Goal: Information Seeking & Learning: Learn about a topic

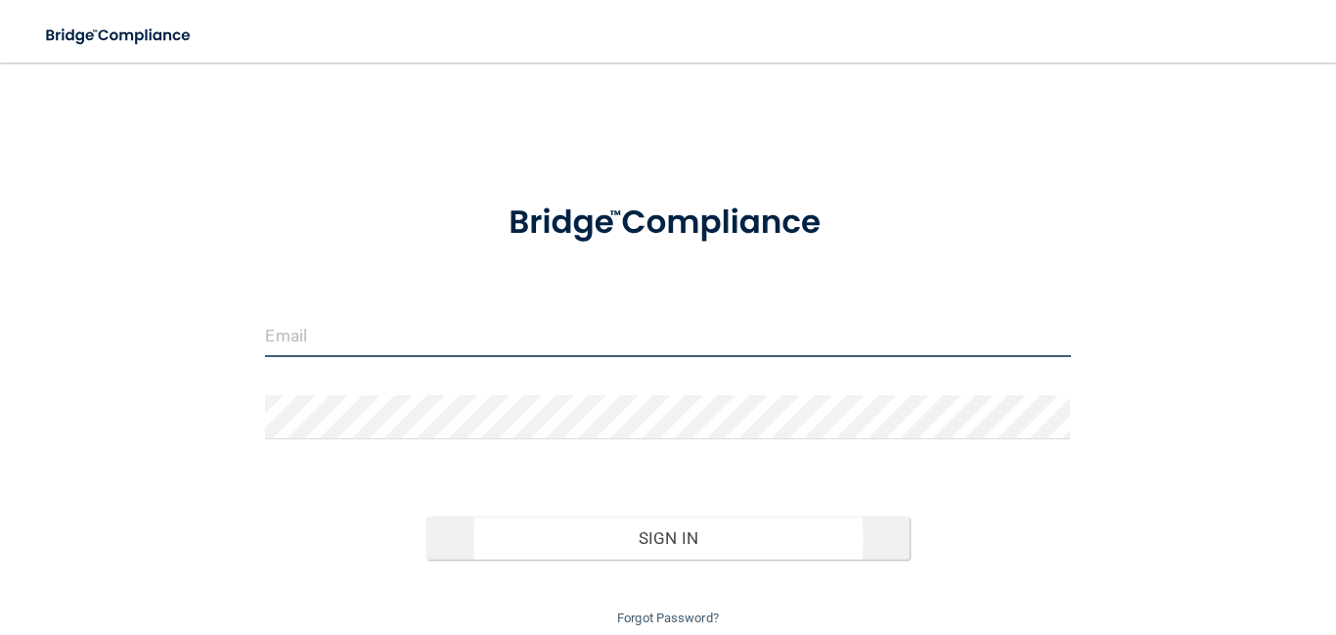
type input "[EMAIL_ADDRESS][DOMAIN_NAME]"
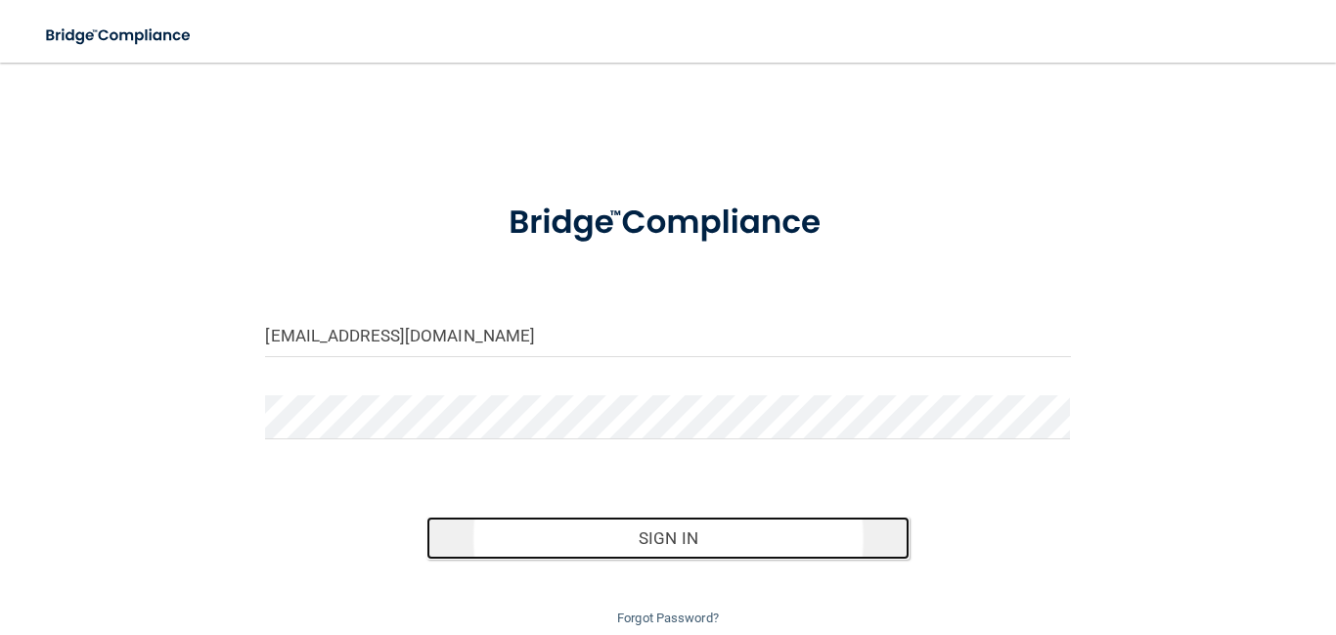
click at [797, 520] on button "Sign In" at bounding box center [667, 537] width 483 height 43
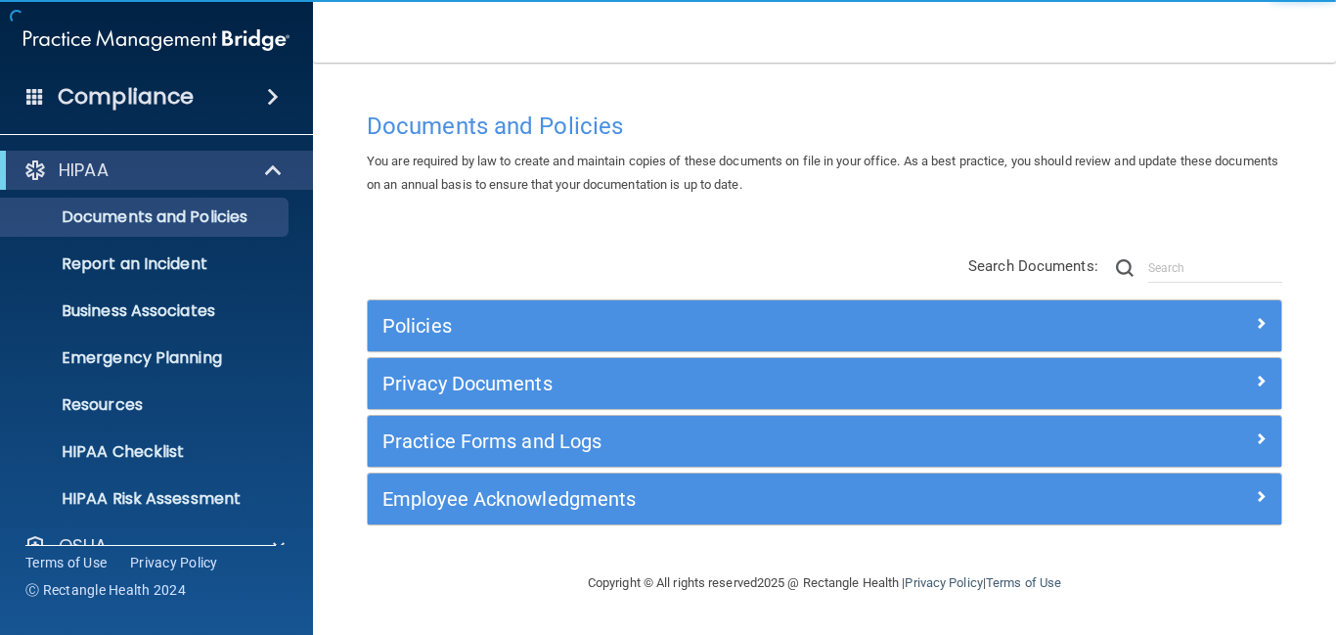
drag, startPoint x: 307, startPoint y: 247, endPoint x: 306, endPoint y: 348, distance: 100.7
click at [306, 348] on ul "Documents and Policies Report an Incident Business Associates Emergency Plannin…" at bounding box center [157, 354] width 354 height 329
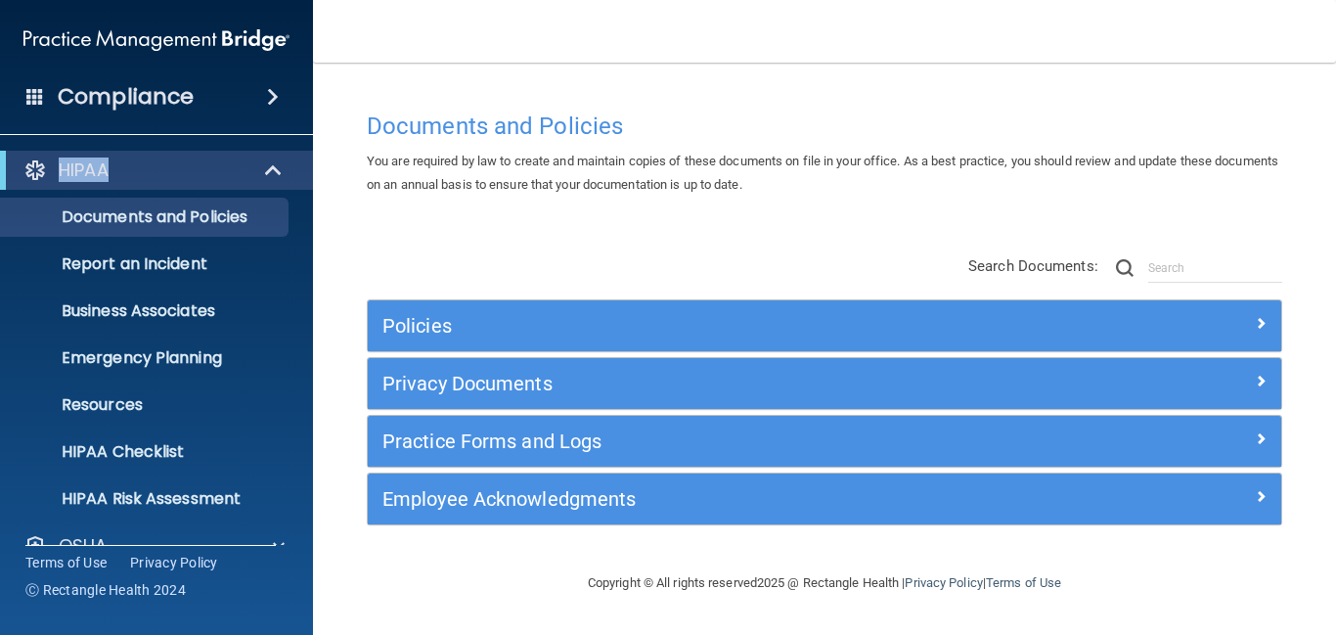
drag, startPoint x: 306, startPoint y: 114, endPoint x: 309, endPoint y: 204, distance: 90.0
click at [308, 204] on div "Compliance HIPAA Documents and Policies Report an Incident Business Associates …" at bounding box center [156, 317] width 313 height 635
click at [277, 179] on span at bounding box center [275, 169] width 17 height 23
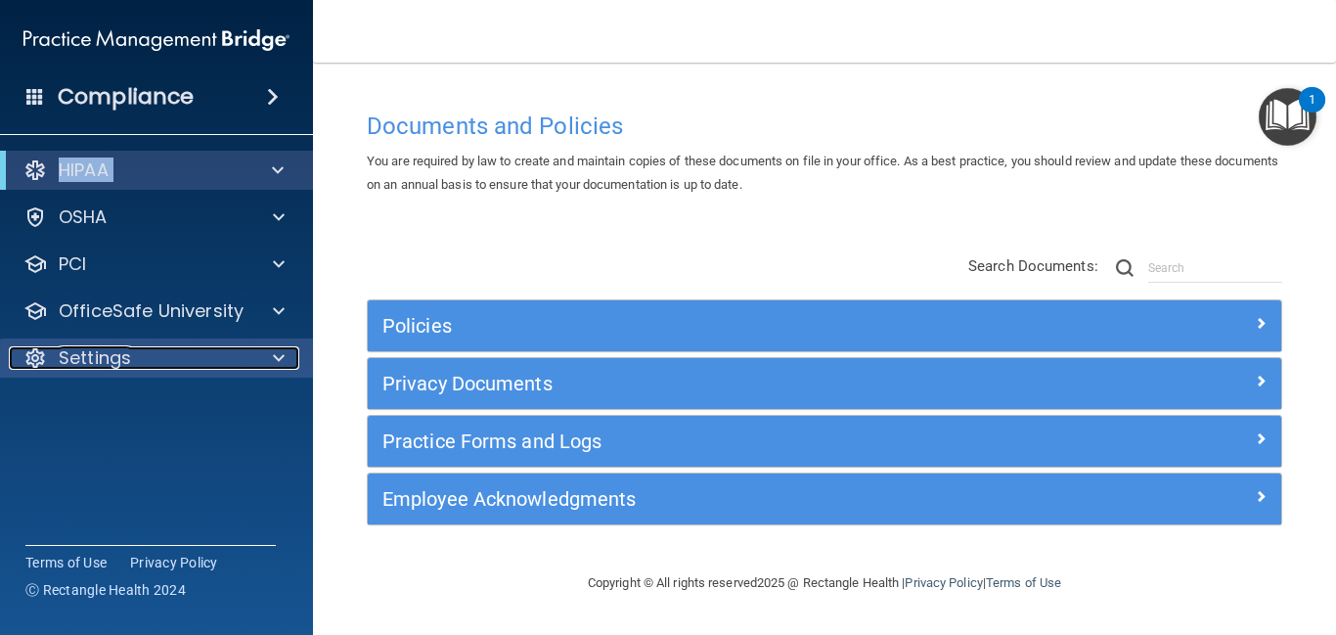
click at [204, 365] on div "Settings" at bounding box center [130, 357] width 242 height 23
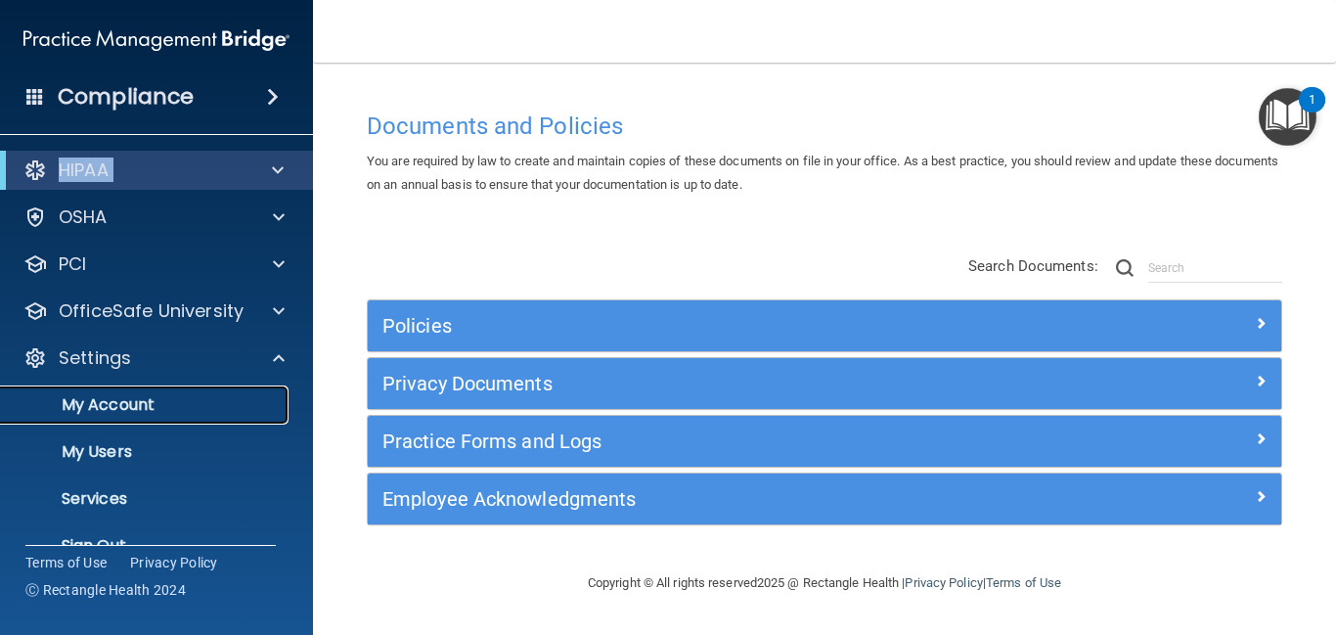
click at [154, 415] on link "My Account" at bounding box center [134, 404] width 308 height 39
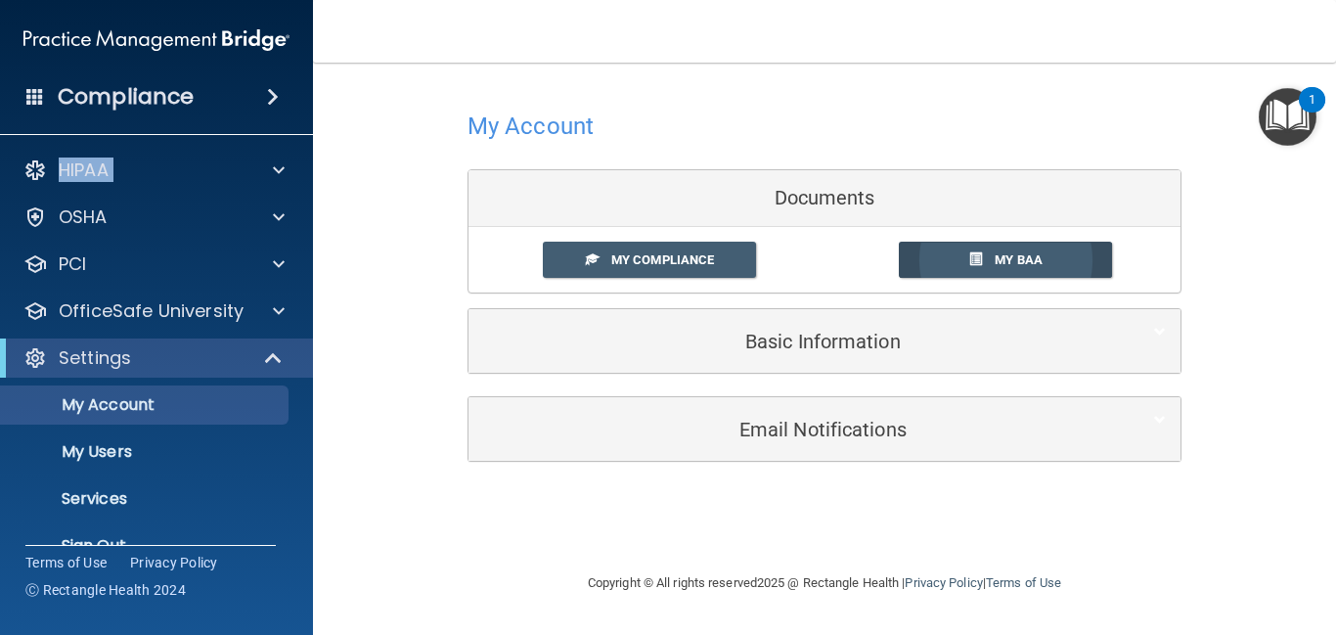
click at [969, 258] on span at bounding box center [975, 258] width 13 height 13
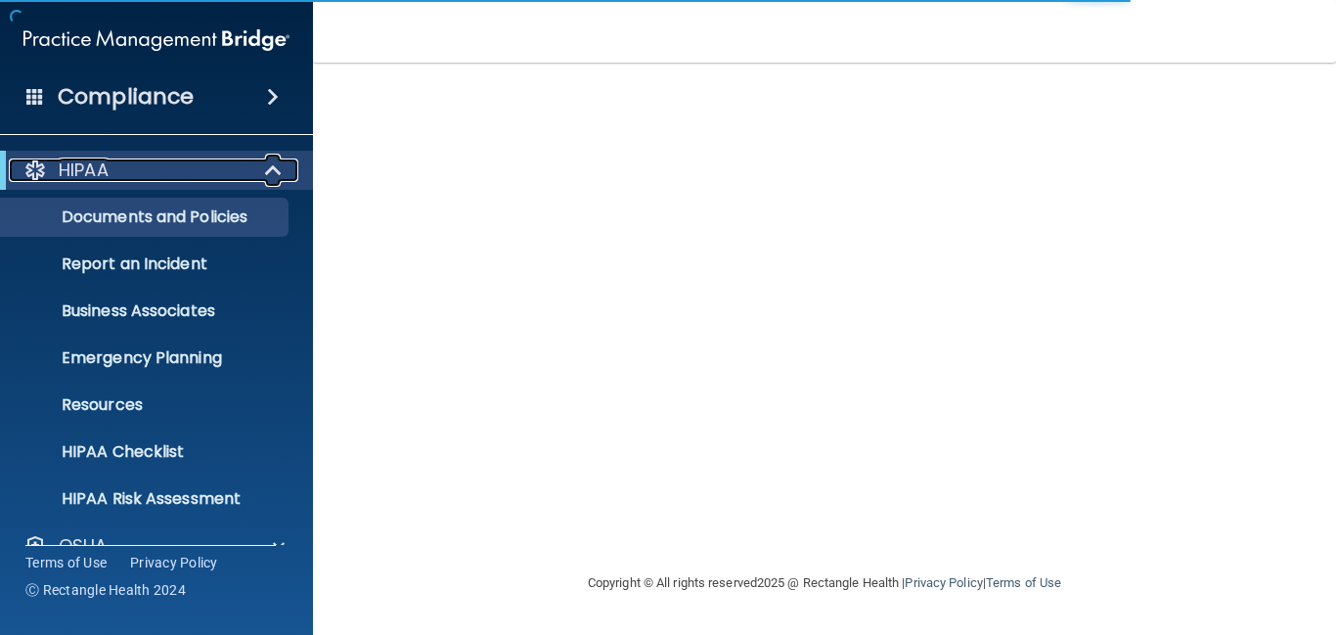
click at [275, 165] on span at bounding box center [275, 169] width 17 height 23
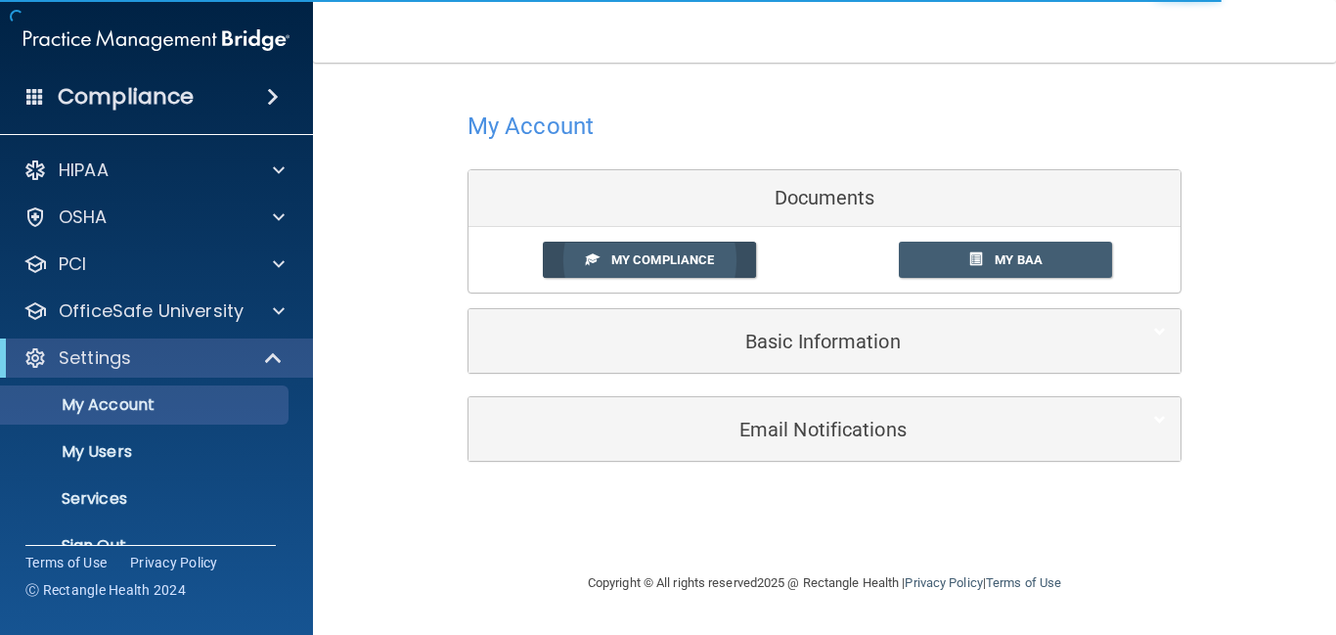
click at [619, 252] on span "My Compliance" at bounding box center [662, 259] width 103 height 15
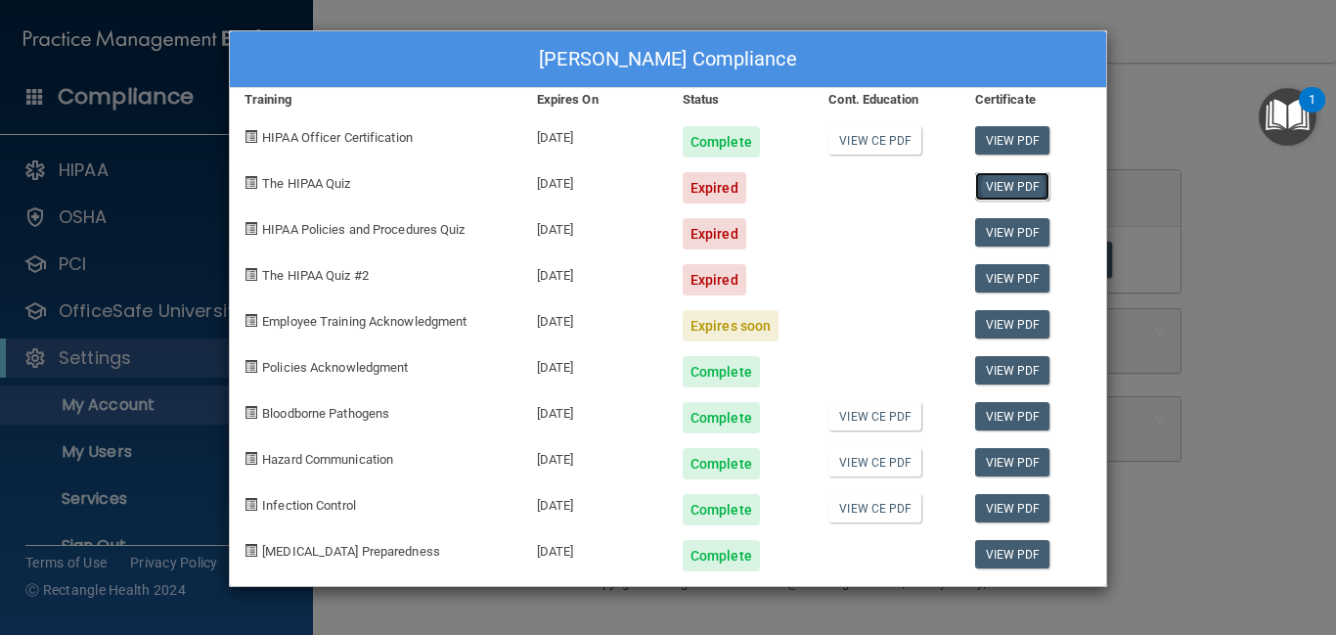
click at [1003, 187] on link "View PDF" at bounding box center [1012, 186] width 75 height 28
click at [867, 145] on link "View CE PDF" at bounding box center [874, 140] width 93 height 28
click at [858, 418] on link "View CE PDF" at bounding box center [874, 416] width 93 height 28
click at [917, 466] on link "View CE PDF" at bounding box center [874, 462] width 93 height 28
click at [845, 507] on link "View CE PDF" at bounding box center [874, 508] width 93 height 28
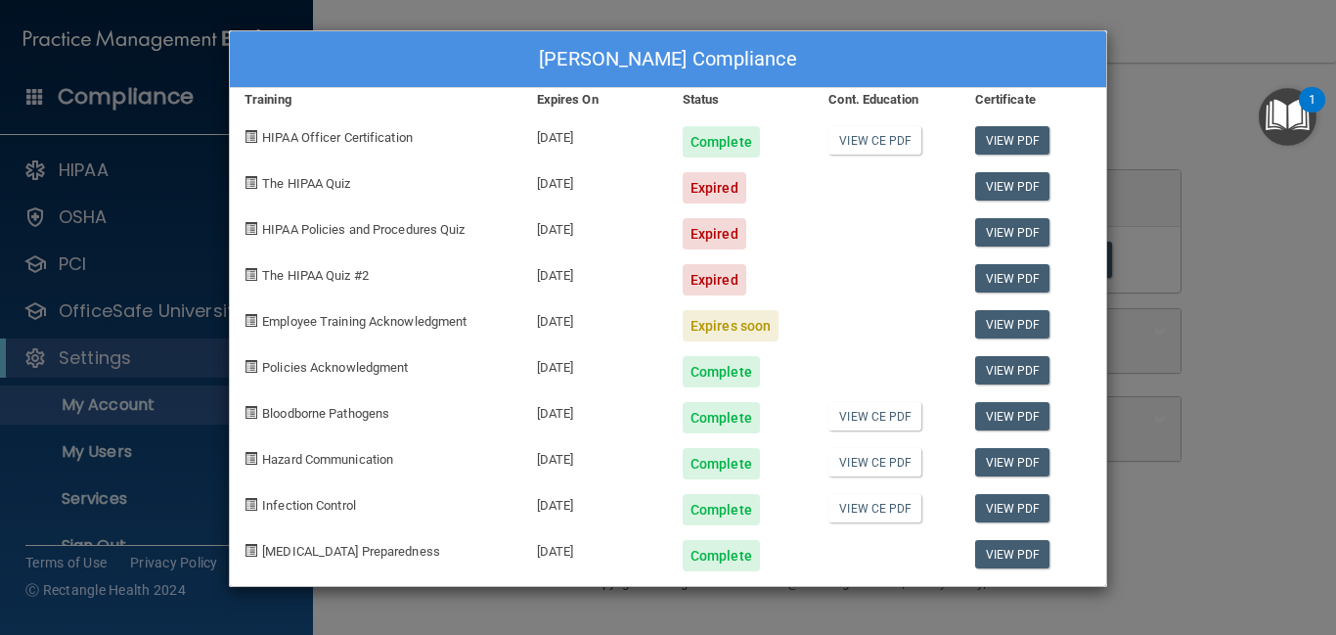
click at [341, 186] on span "The HIPAA Quiz" at bounding box center [306, 183] width 88 height 15
click at [103, 420] on div "Kelli Gundlach's Compliance Training Expires On Status Cont. Education Certific…" at bounding box center [668, 317] width 1336 height 635
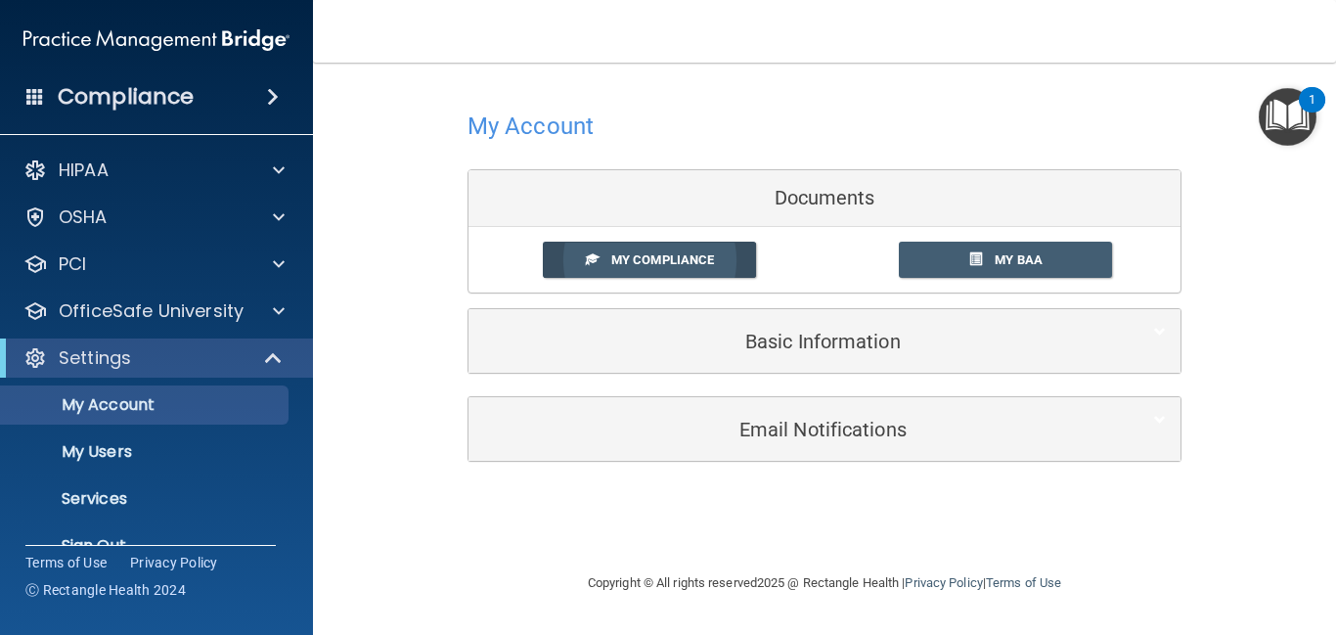
click at [555, 272] on link "My Compliance" at bounding box center [650, 260] width 214 height 36
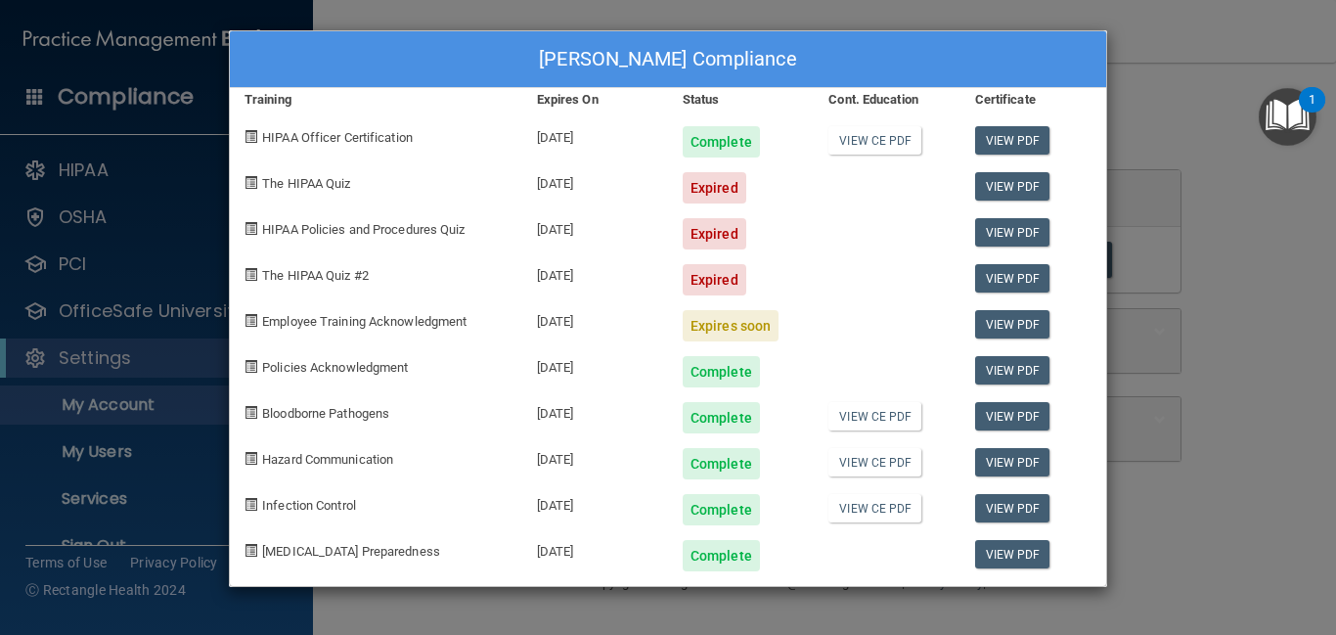
click at [135, 398] on div "Kelli Gundlach's Compliance Training Expires On Status Cont. Education Certific…" at bounding box center [668, 317] width 1336 height 635
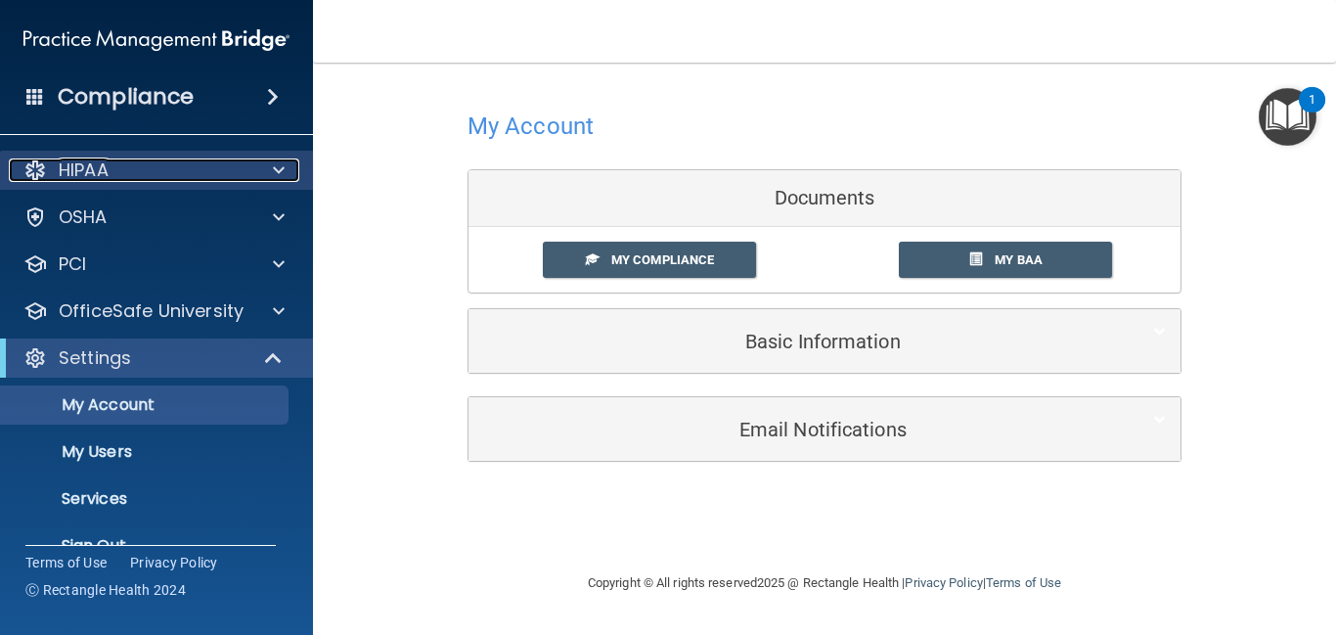
click at [281, 168] on span at bounding box center [279, 169] width 12 height 23
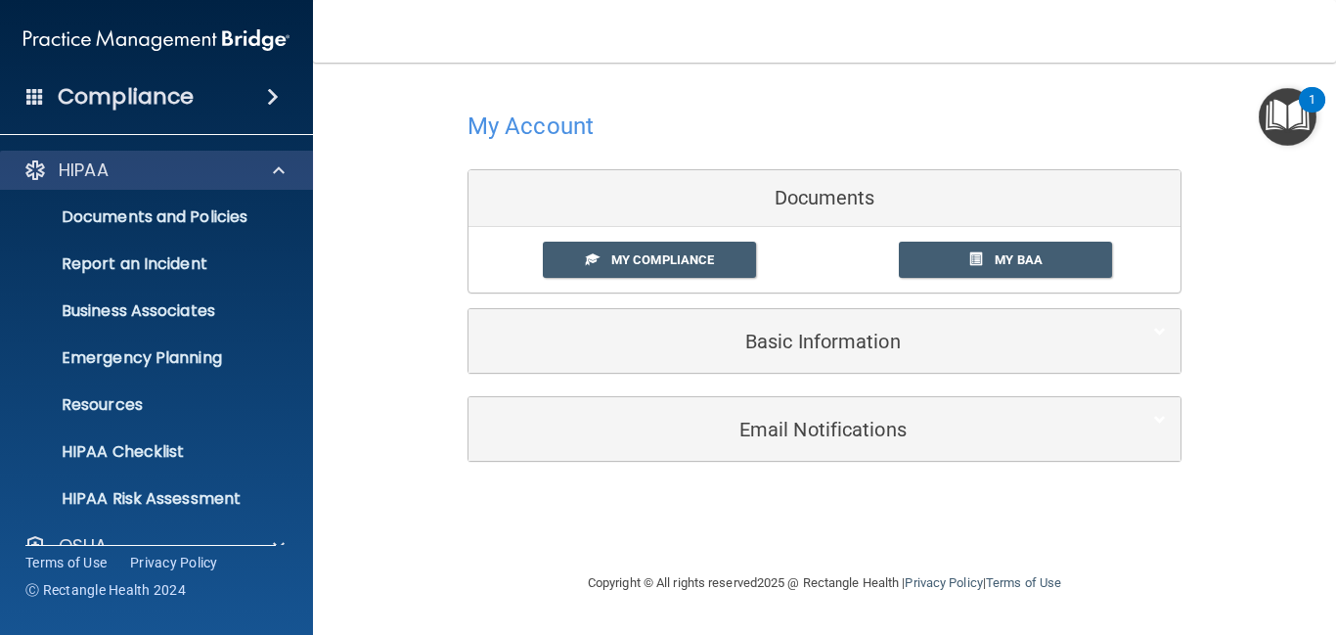
click at [274, 184] on div "HIPAA" at bounding box center [157, 170] width 314 height 39
click at [278, 171] on span at bounding box center [279, 169] width 12 height 23
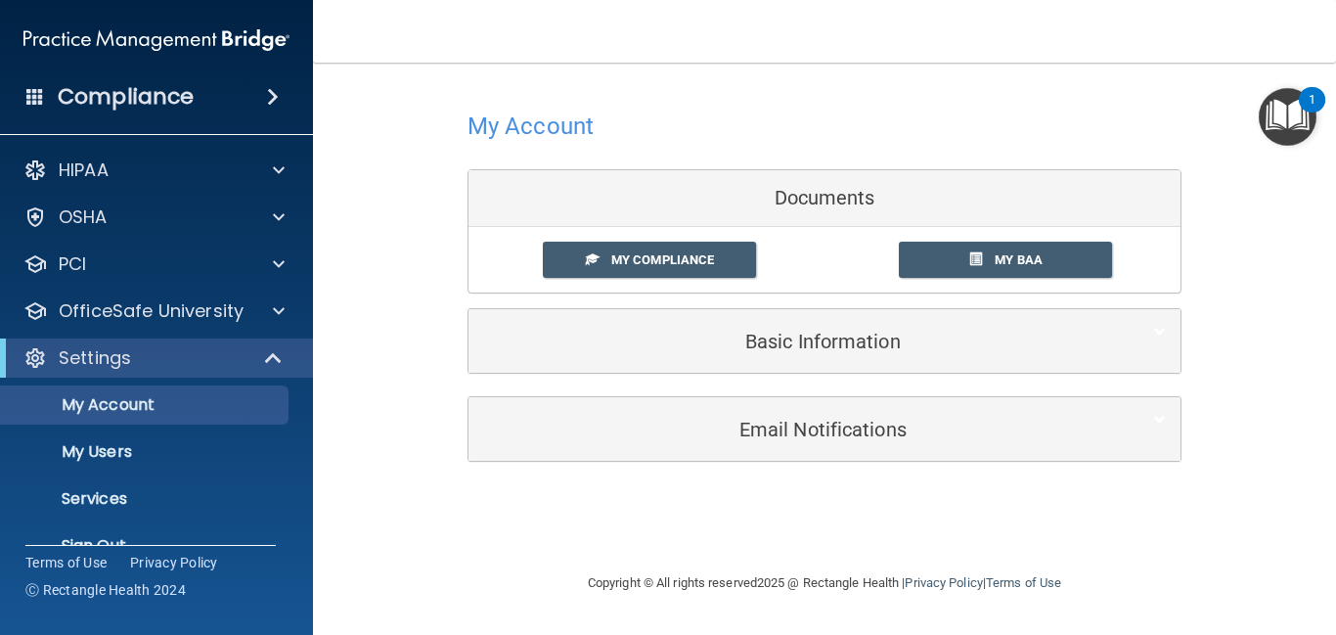
click at [270, 104] on span at bounding box center [273, 96] width 12 height 23
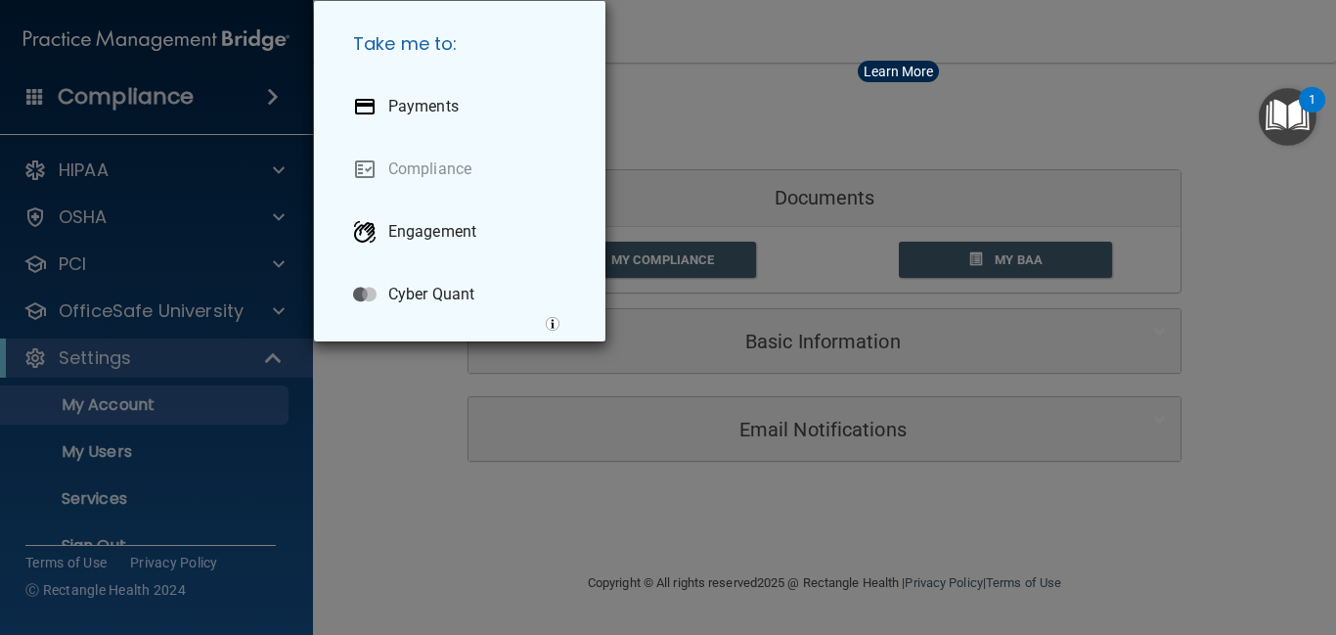
click at [331, 203] on div "Take me to: Payments Compliance Engagement Cyber Quant" at bounding box center [668, 317] width 1336 height 635
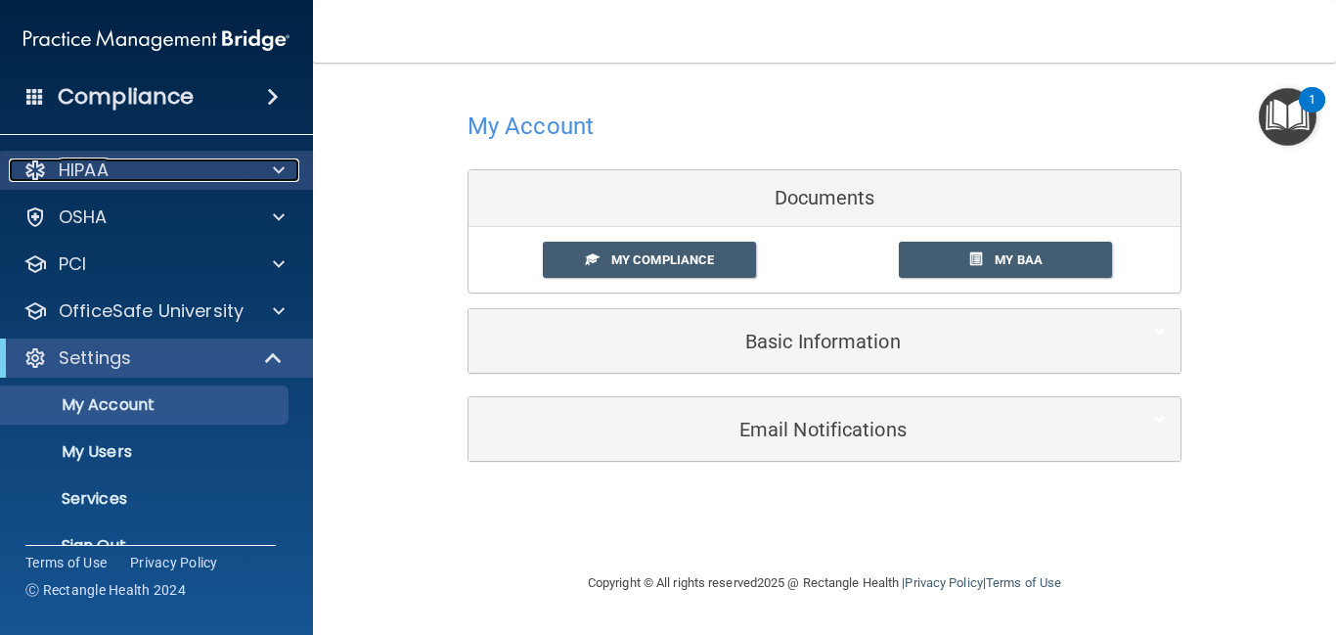
click at [274, 167] on span at bounding box center [279, 169] width 12 height 23
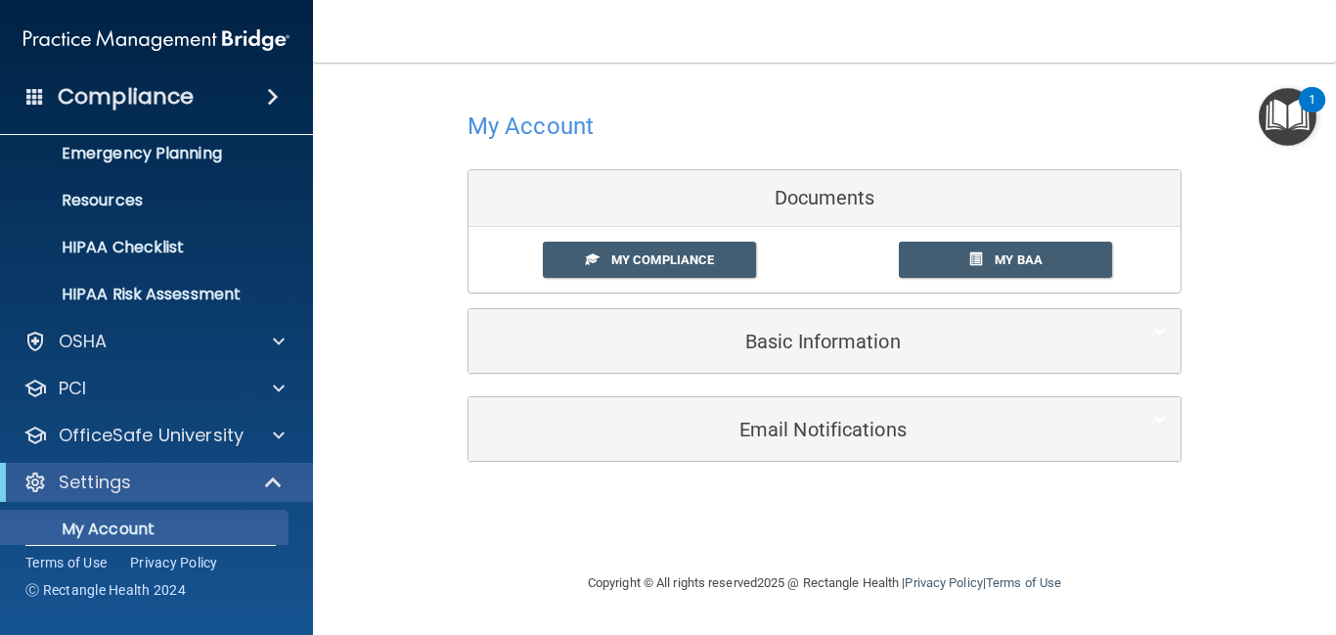
scroll to position [235, 0]
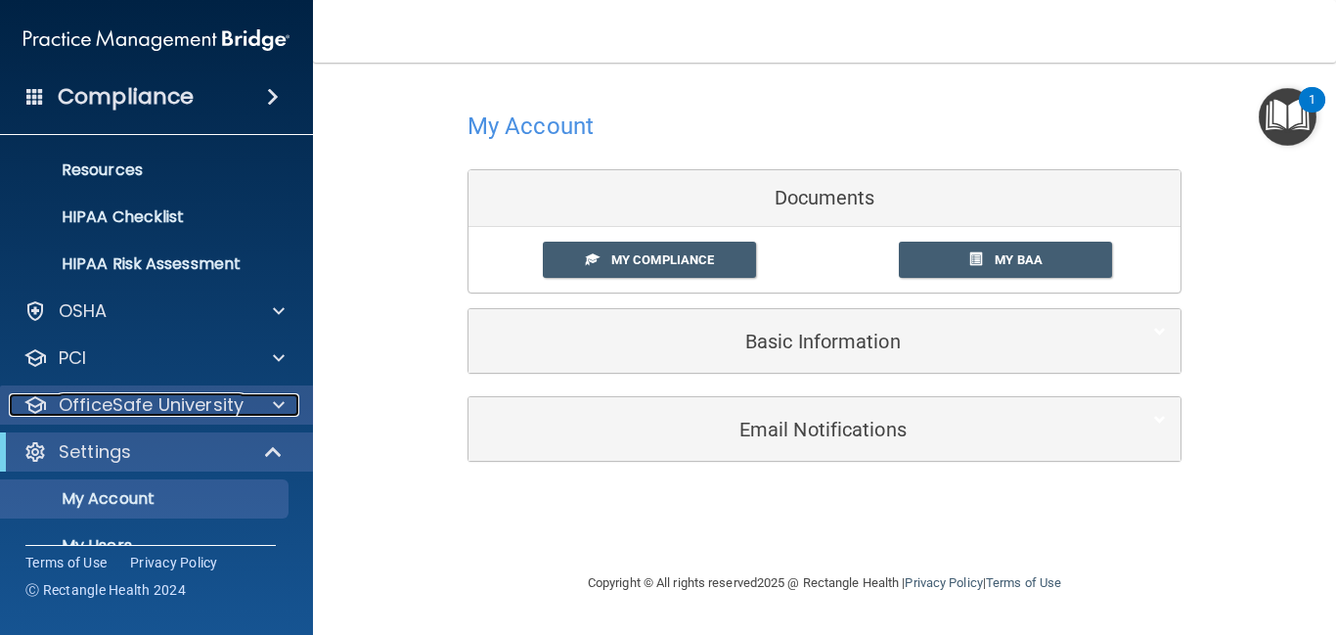
click at [271, 407] on div at bounding box center [275, 404] width 49 height 23
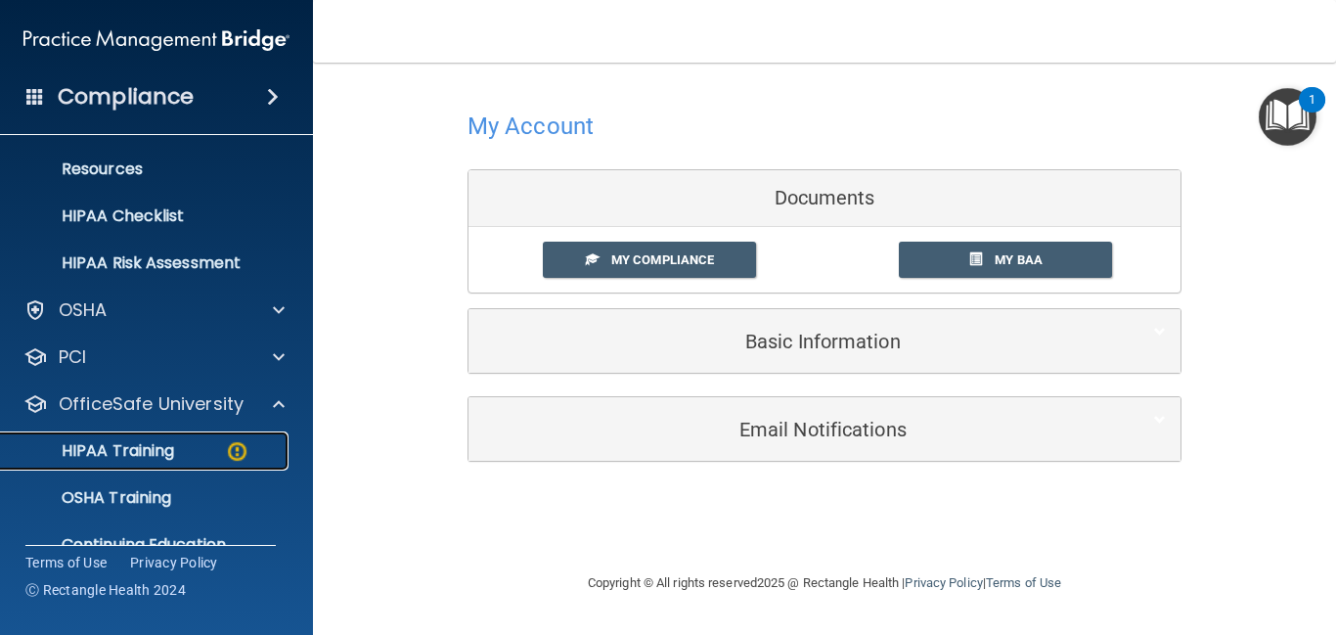
click at [223, 444] on div "HIPAA Training" at bounding box center [146, 451] width 267 height 20
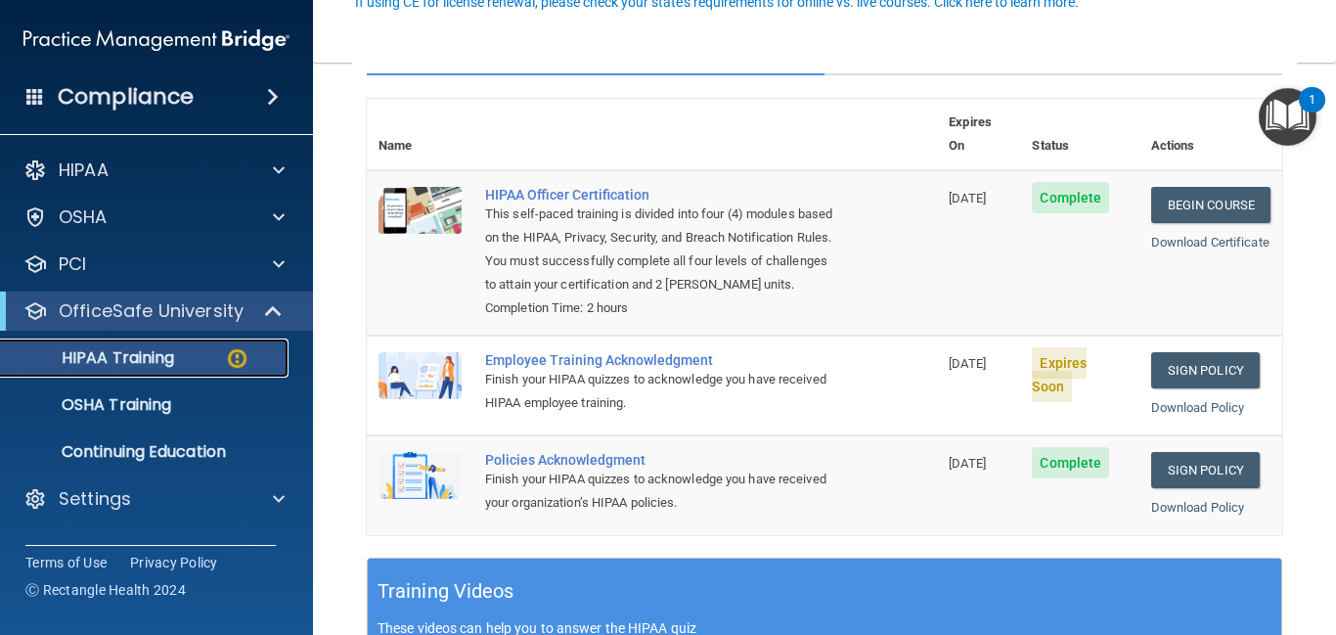
scroll to position [204, 0]
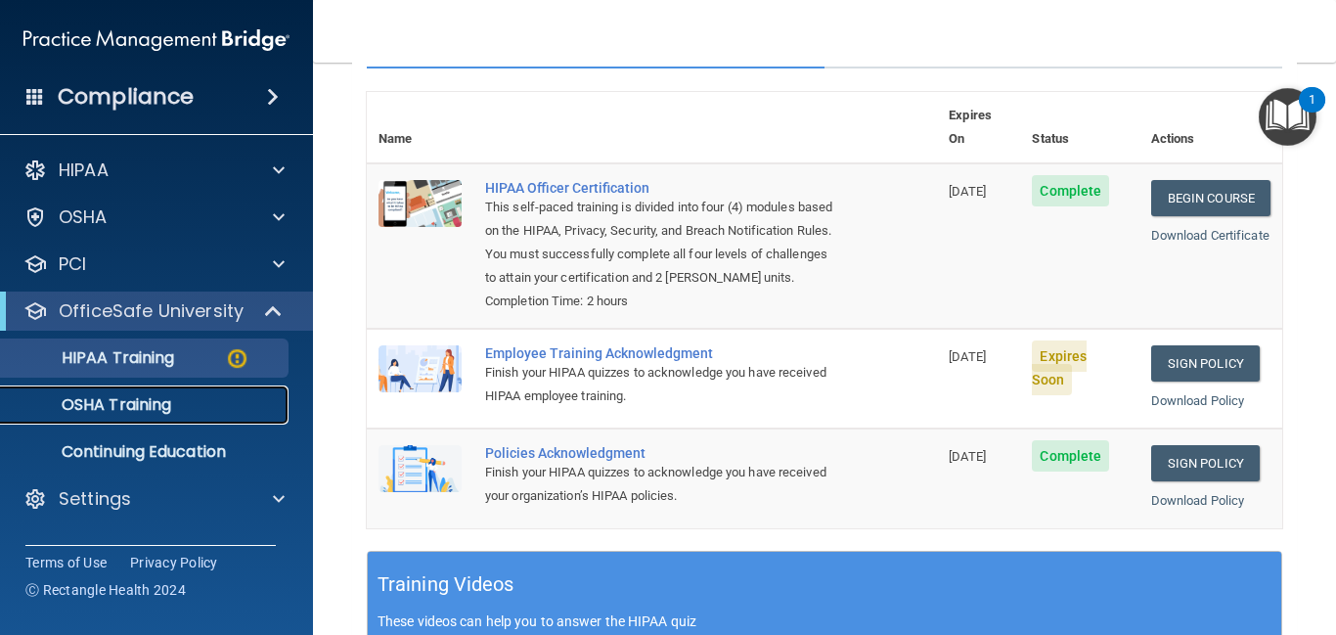
click at [159, 402] on p "OSHA Training" at bounding box center [92, 405] width 158 height 20
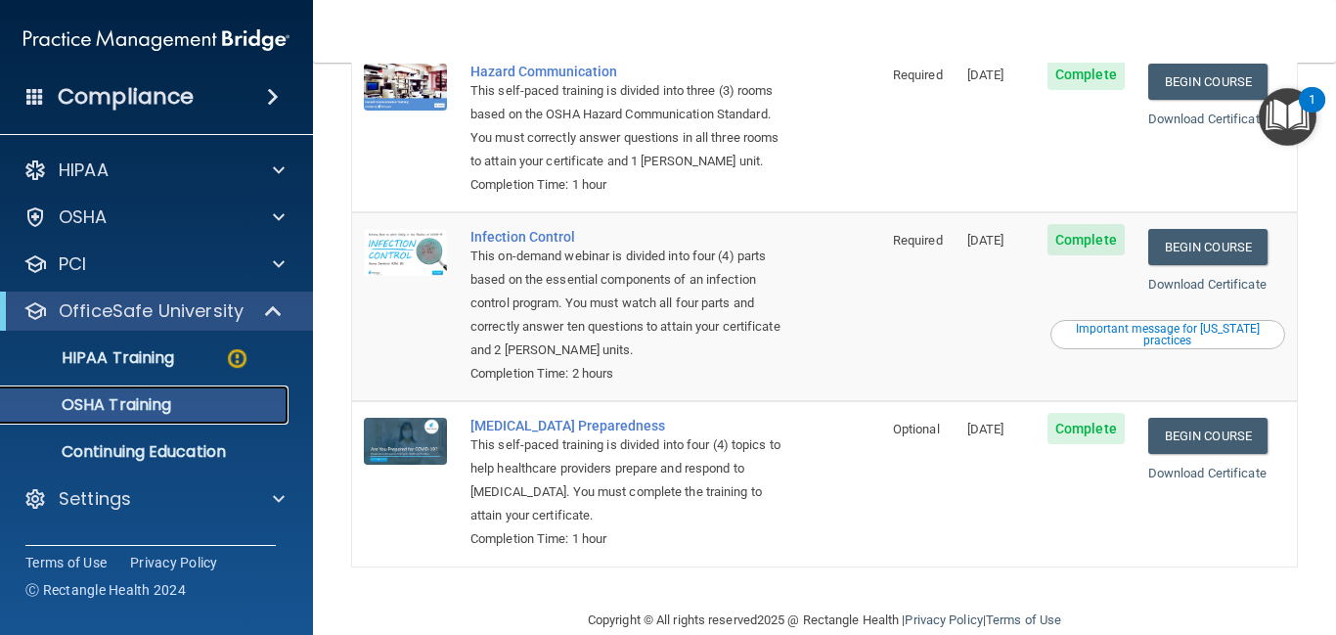
scroll to position [379, 0]
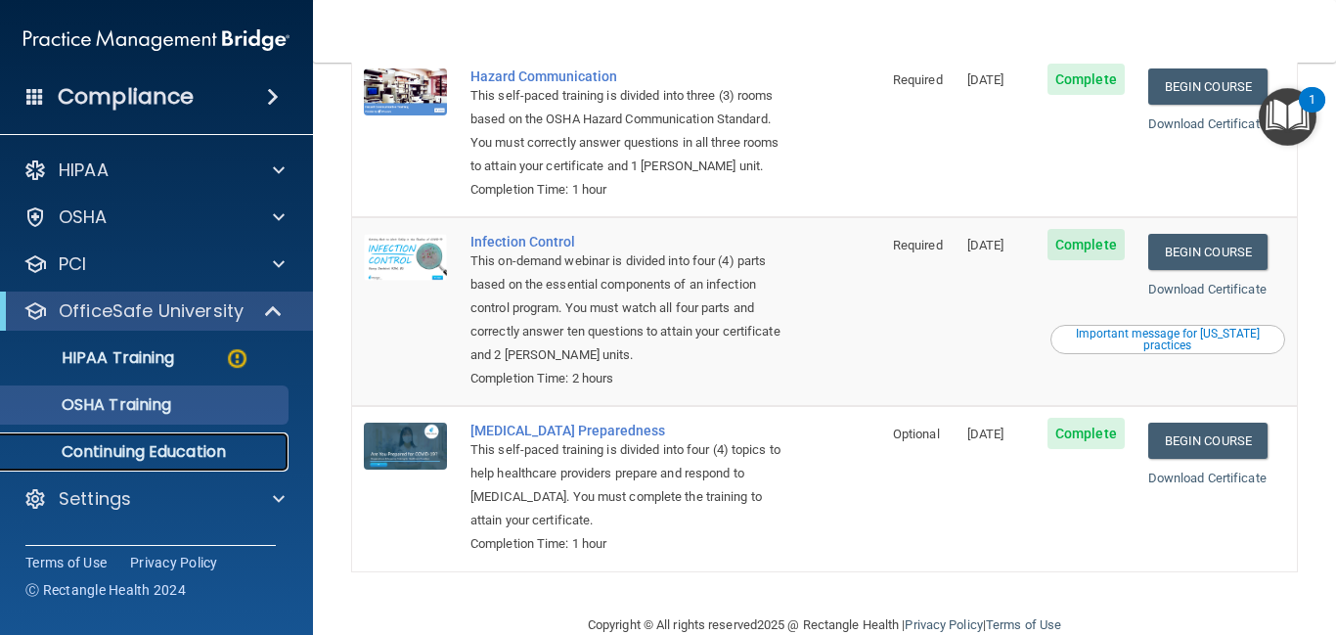
click at [196, 457] on p "Continuing Education" at bounding box center [146, 452] width 267 height 20
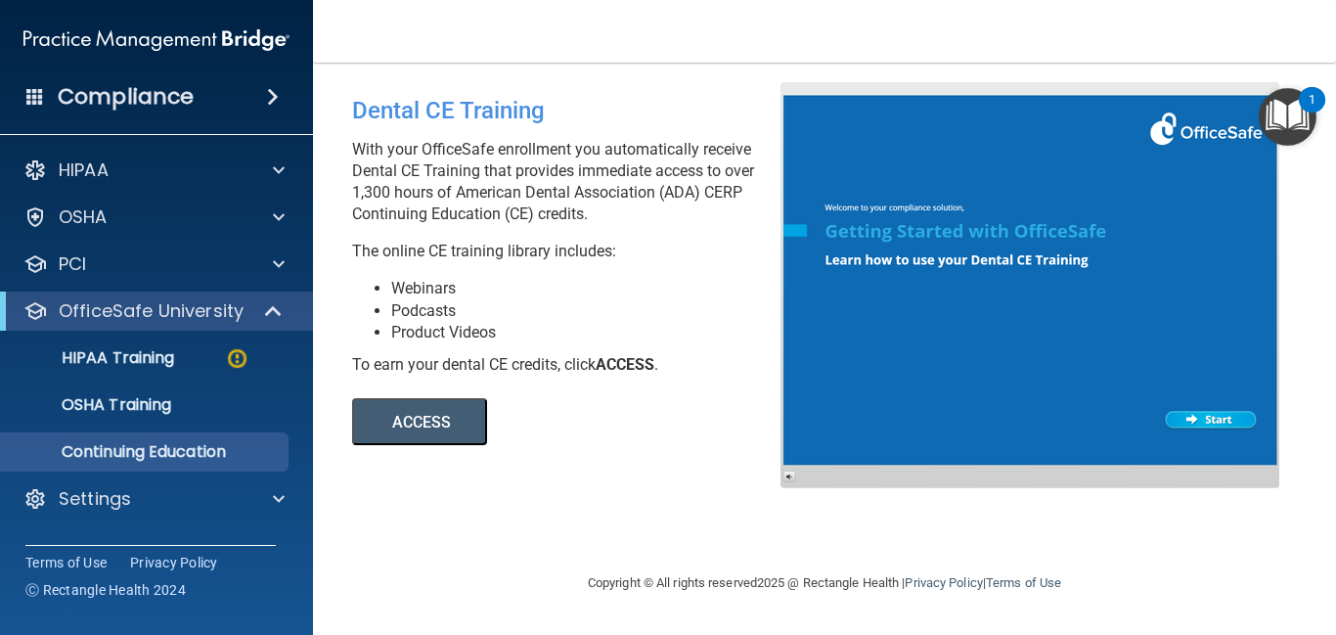
click at [423, 429] on button "ACCESS" at bounding box center [419, 421] width 135 height 47
